Goal: Task Accomplishment & Management: Manage account settings

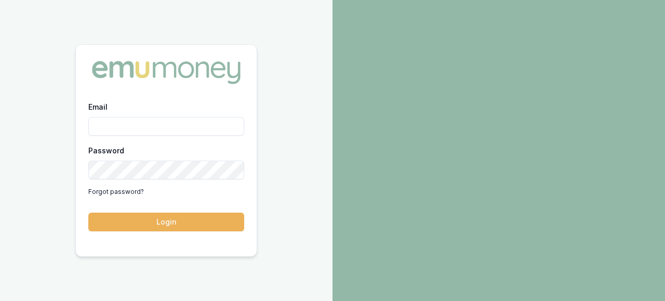
click at [96, 122] on input "Email" at bounding box center [166, 126] width 156 height 19
type input "evette.abdo@emumoney.com.au"
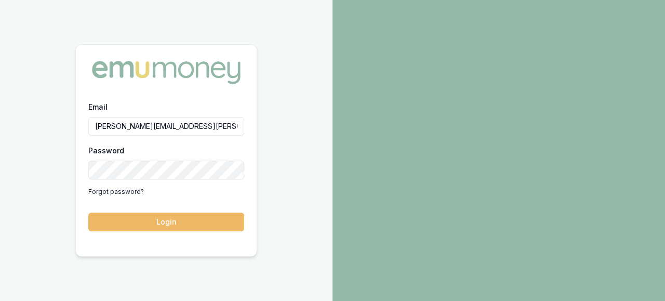
click at [163, 223] on button "Login" at bounding box center [166, 221] width 156 height 19
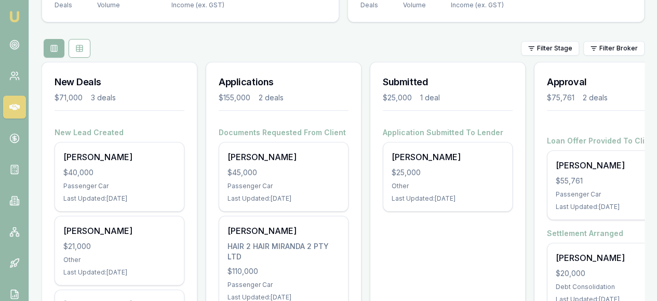
scroll to position [141, 0]
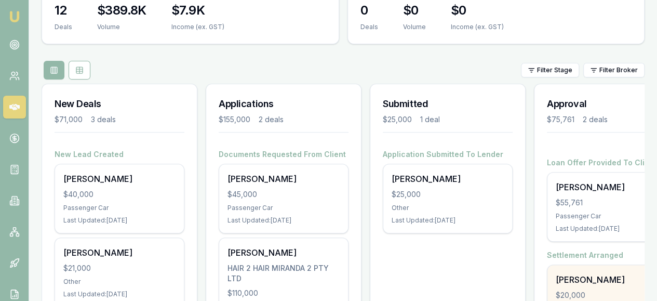
click at [586, 290] on div "$20,000" at bounding box center [612, 295] width 112 height 10
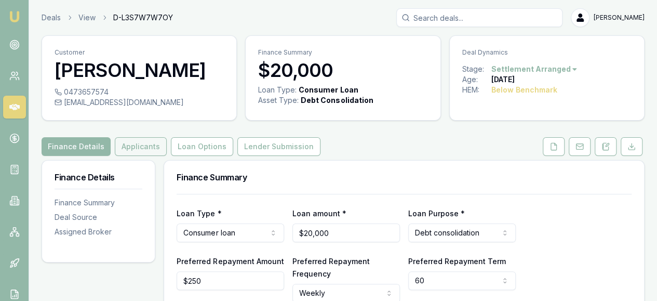
click at [137, 148] on button "Applicants" at bounding box center [141, 146] width 52 height 19
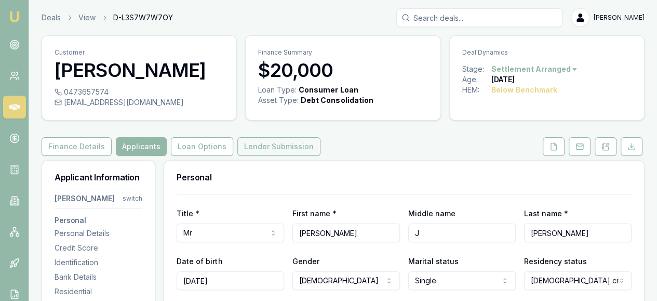
click at [283, 149] on button "Lender Submission" at bounding box center [278, 146] width 83 height 19
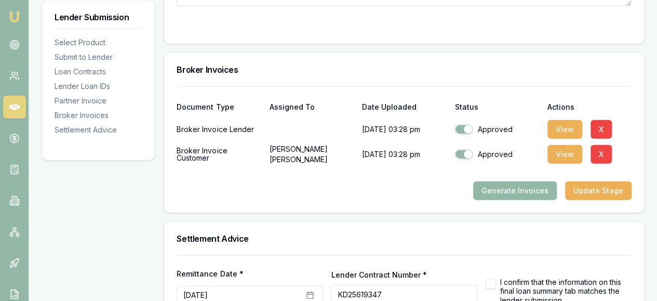
scroll to position [1271, 0]
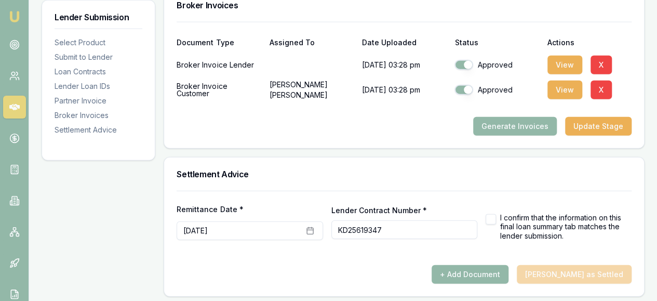
click at [488, 214] on button "button" at bounding box center [491, 219] width 10 height 10
checkbox input "true"
click at [600, 275] on div "+ Add Document Mark Deal as Settled" at bounding box center [404, 274] width 455 height 19
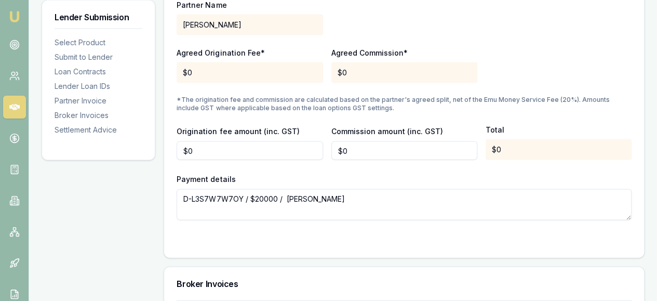
scroll to position [1012, 0]
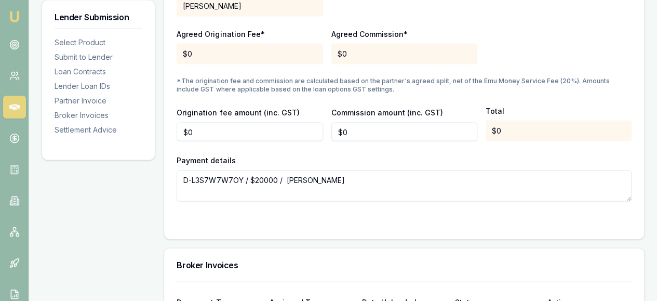
type input "0"
click at [356, 128] on input "0" at bounding box center [404, 132] width 146 height 19
type input "$310"
click at [355, 149] on div "Partner Name BATROS, IVAN Agreed Origination Fee* $0 Agreed Commission* $0 *The…" at bounding box center [404, 84] width 455 height 233
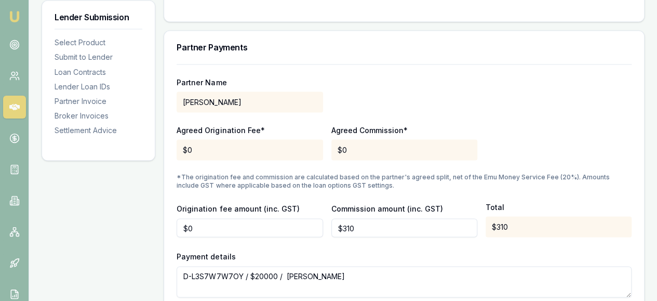
scroll to position [908, 0]
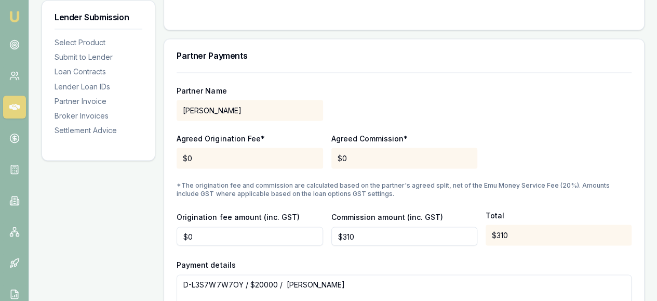
type input "0"
click at [203, 234] on input "0" at bounding box center [250, 235] width 146 height 19
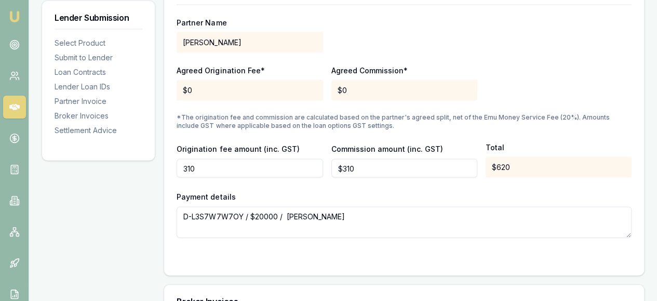
scroll to position [960, 0]
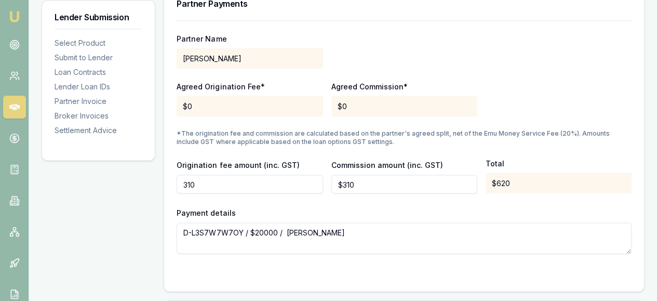
type input "$310"
drag, startPoint x: 367, startPoint y: 181, endPoint x: 278, endPoint y: 173, distance: 88.6
click at [278, 173] on div "Origination fee amount (inc. GST) $310 Commission amount (inc. GST) 310 Total $…" at bounding box center [404, 175] width 455 height 35
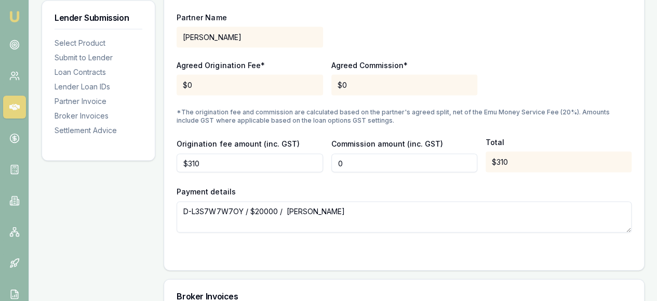
scroll to position [1012, 0]
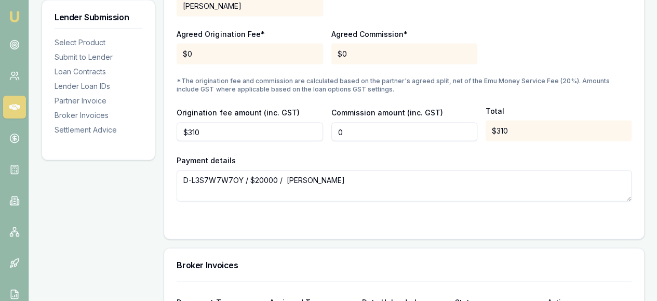
type input "$0"
click at [439, 182] on textarea "D-L3S7W7W7OY / $20000 / Kristian Drougas" at bounding box center [404, 185] width 455 height 31
drag, startPoint x: 69, startPoint y: 184, endPoint x: 78, endPoint y: 184, distance: 8.8
drag, startPoint x: 208, startPoint y: 127, endPoint x: 159, endPoint y: 124, distance: 48.9
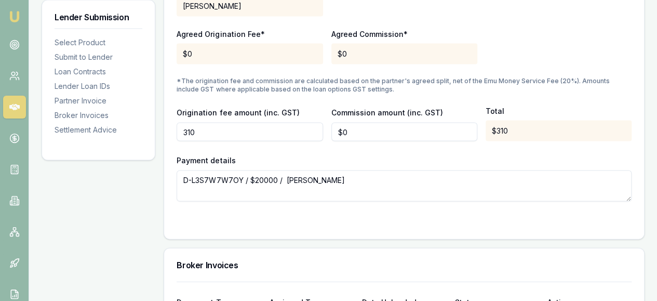
click at [430, 164] on div "Payment details D-L3S7W7W7OY / $20000 / Kristian Drougas" at bounding box center [404, 178] width 455 height 48
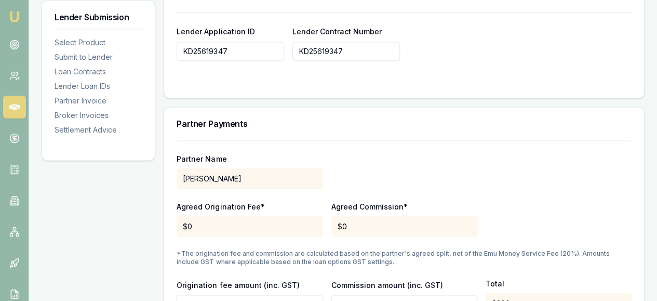
scroll to position [908, 0]
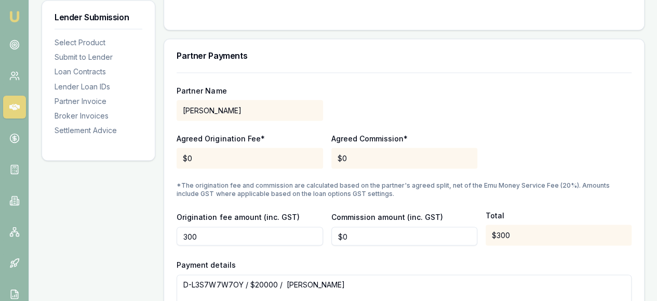
drag, startPoint x: 206, startPoint y: 233, endPoint x: 167, endPoint y: 232, distance: 39.0
click at [167, 232] on div "Partner Name BATROS, IVAN Agreed Origination Fee* $0 Agreed Commission* $0 *The…" at bounding box center [404, 207] width 480 height 271
type input "$310"
click at [167, 232] on div "Partner Name BATROS, IVAN Agreed Origination Fee* $0 Agreed Commission* $0 *The…" at bounding box center [404, 207] width 480 height 271
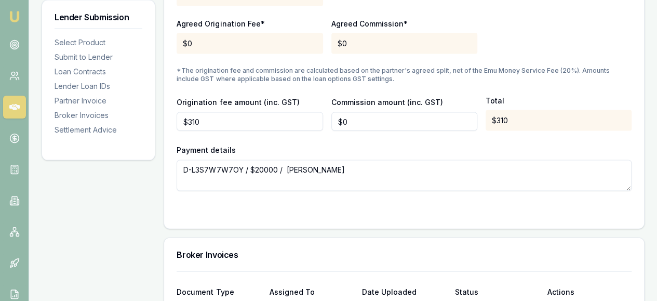
scroll to position [1116, 0]
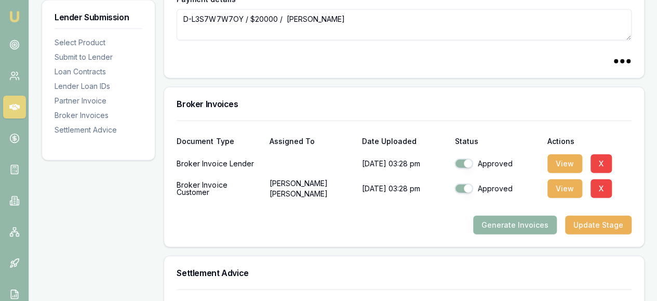
scroll to position [1271, 0]
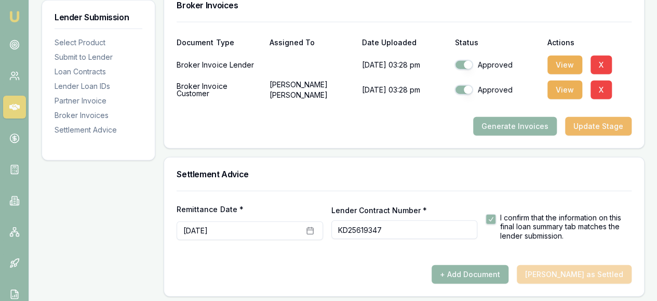
click at [599, 123] on button "Update Stage" at bounding box center [598, 126] width 66 height 19
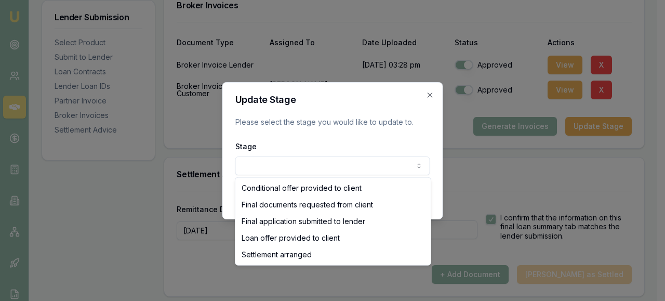
select select "SETTLEMENT_ARRANGED"
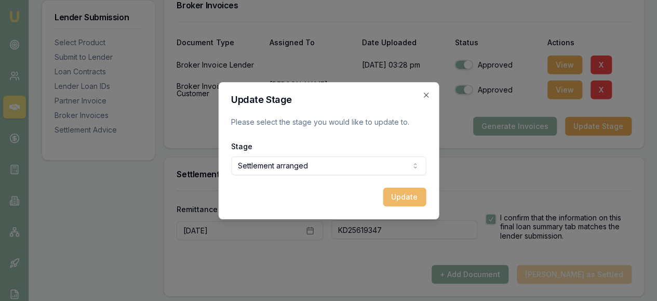
click at [402, 200] on button "Update" at bounding box center [404, 197] width 43 height 19
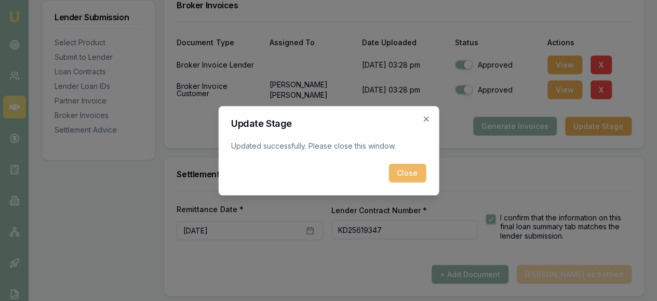
click at [399, 176] on button "Close" at bounding box center [407, 173] width 37 height 19
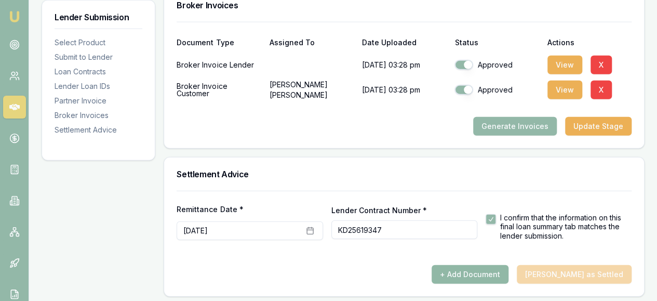
click at [497, 275] on button "+ Add Document" at bounding box center [470, 274] width 77 height 19
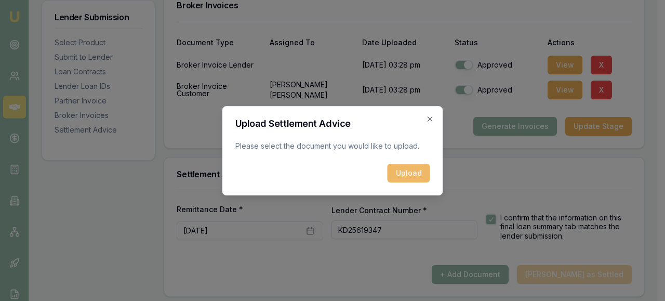
click at [405, 175] on button "Upload" at bounding box center [408, 173] width 43 height 19
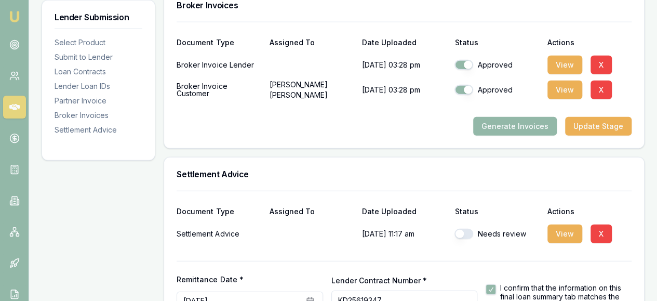
click at [458, 230] on button "button" at bounding box center [463, 234] width 19 height 10
checkbox input "true"
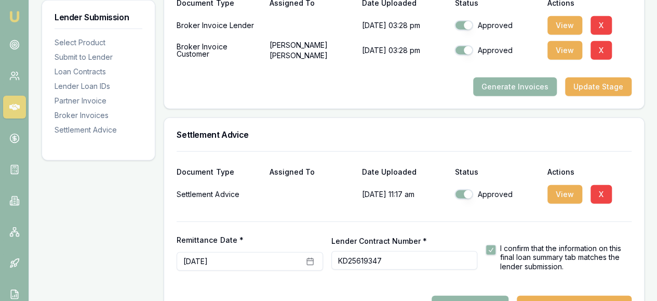
scroll to position [1342, 0]
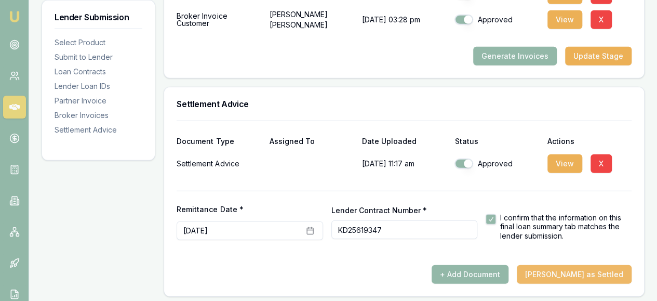
click at [574, 277] on button "Mark Deal as Settled" at bounding box center [574, 274] width 115 height 19
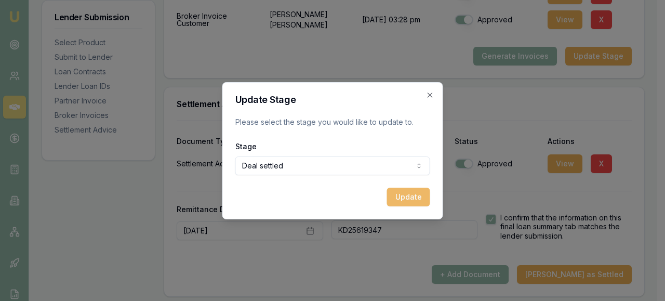
click at [418, 196] on button "Update" at bounding box center [408, 197] width 43 height 19
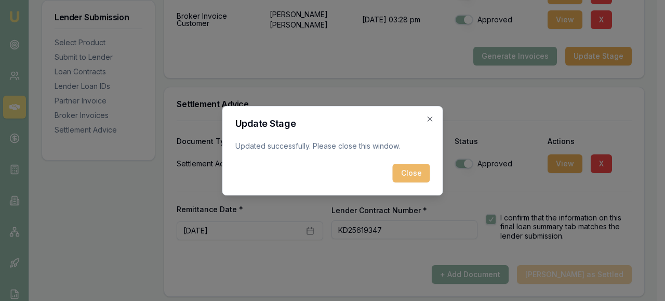
click at [407, 174] on button "Close" at bounding box center [411, 173] width 37 height 19
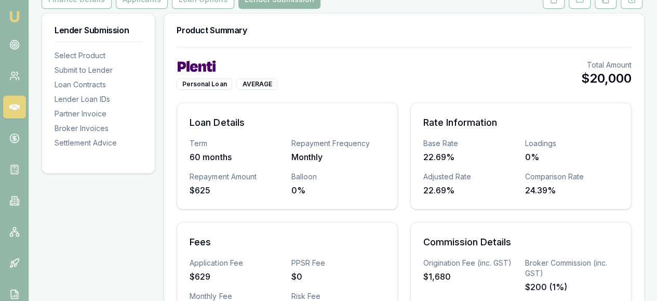
scroll to position [0, 0]
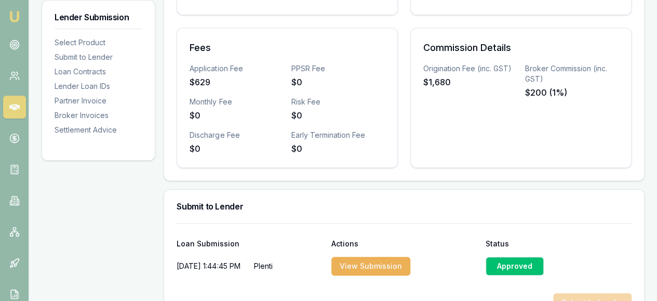
scroll to position [364, 0]
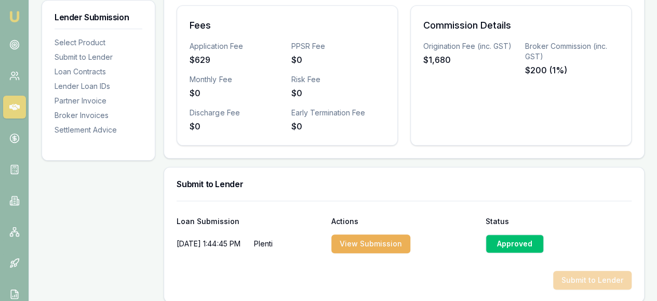
click at [17, 16] on img at bounding box center [14, 16] width 12 height 12
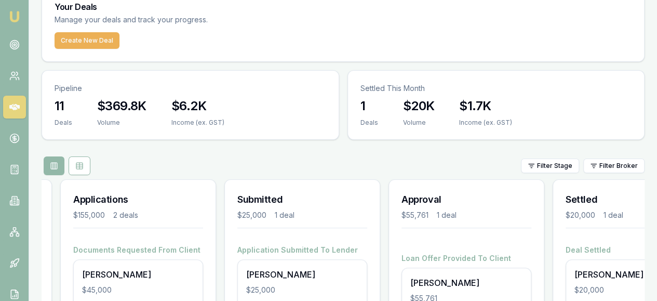
scroll to position [156, 0]
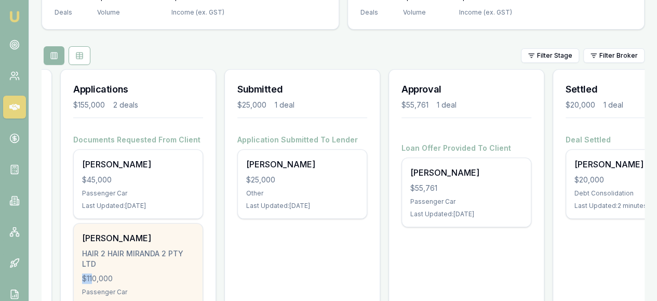
click at [95, 223] on div "Omar Dib HAIR 2 HAIR MIRANDA 2 PTY LTD $110,000 Passenger Car Last Updated: 14 …" at bounding box center [138, 269] width 129 height 93
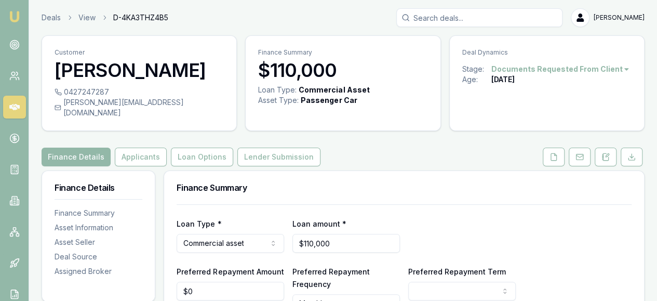
click at [9, 17] on img at bounding box center [14, 16] width 12 height 12
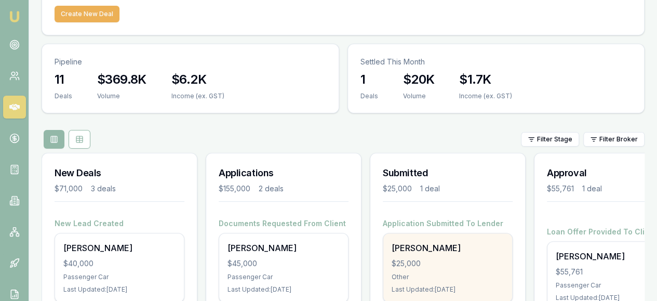
scroll to position [193, 0]
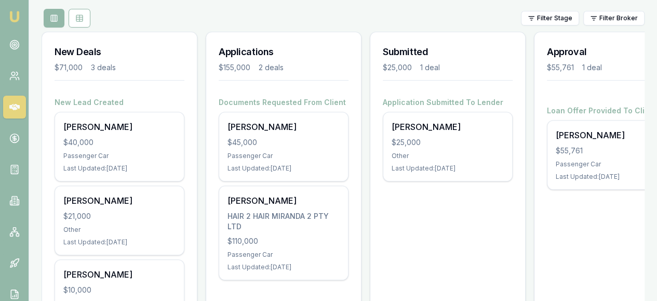
click at [638, 283] on div "New Deals $71,000 3 deals New Lead Created [PERSON_NAME] $40,000 Passenger Car …" at bounding box center [343, 195] width 603 height 327
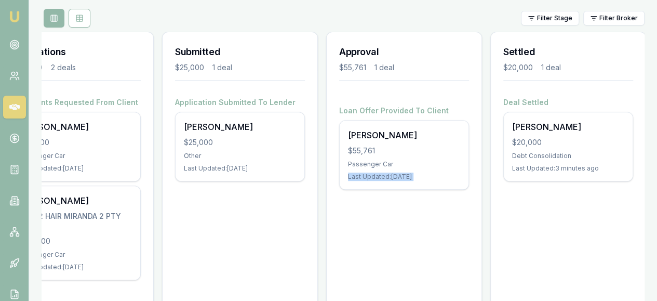
scroll to position [0, 209]
click at [584, 177] on div "Settled $20,000 1 deal Deal Settled [PERSON_NAME] $20,000 Debt Consolidation La…" at bounding box center [567, 191] width 156 height 318
